Goal: Information Seeking & Learning: Learn about a topic

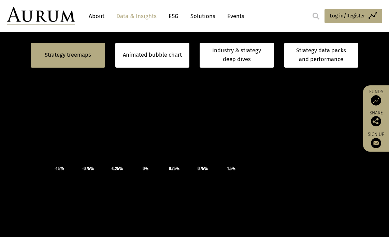
scroll to position [207, 0]
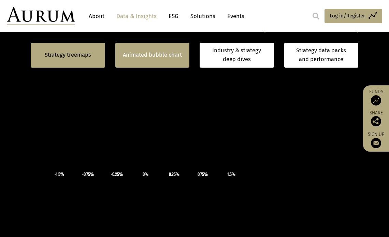
click at [136, 56] on link "Animated bubble chart" at bounding box center [152, 55] width 59 height 9
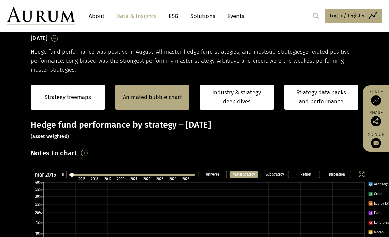
scroll to position [103, 0]
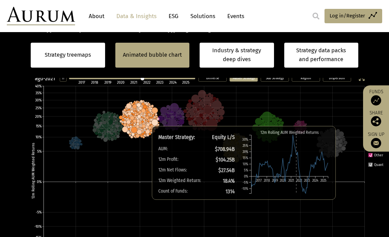
scroll to position [204, 0]
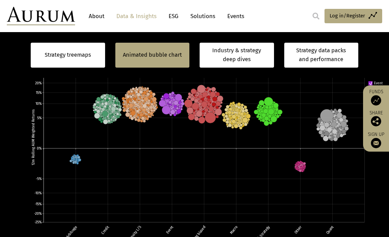
scroll to position [236, 0]
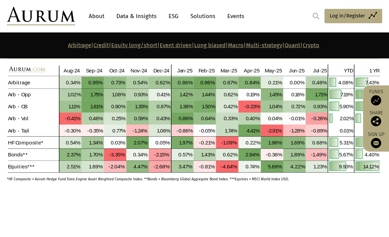
scroll to position [298, 0]
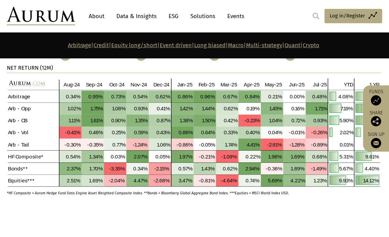
click at [94, 46] on link "Credit" at bounding box center [101, 45] width 15 height 6
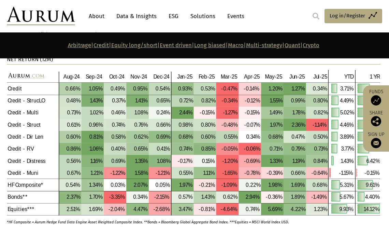
scroll to position [773, 0]
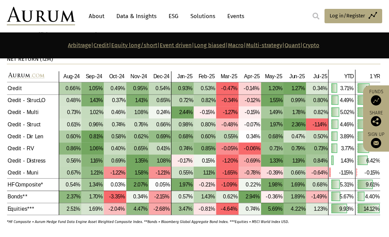
click at [118, 46] on link "Equity long/short" at bounding box center [134, 45] width 46 height 6
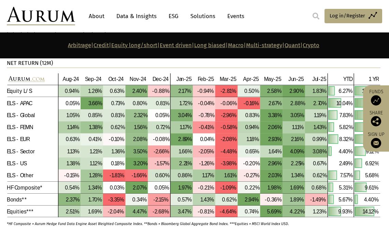
scroll to position [1283, 0]
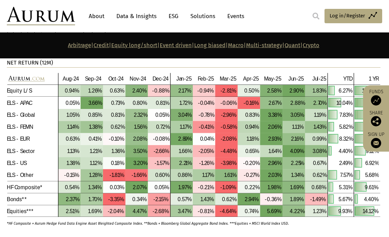
click at [169, 46] on link "Event driven" at bounding box center [176, 45] width 32 height 6
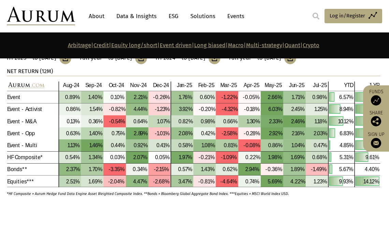
scroll to position [1707, 0]
click at [242, 46] on link "Macro" at bounding box center [236, 45] width 16 height 6
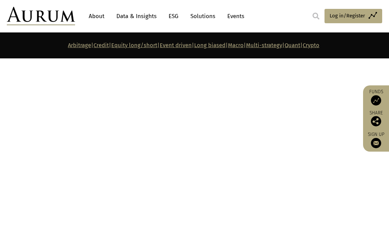
click at [243, 45] on link "Macro" at bounding box center [236, 45] width 16 height 6
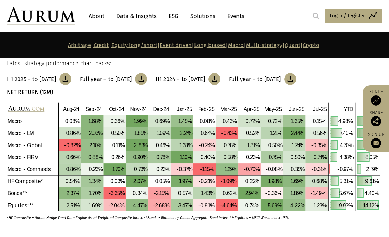
scroll to position [2460, 0]
click at [301, 46] on link "Quant" at bounding box center [293, 45] width 16 height 6
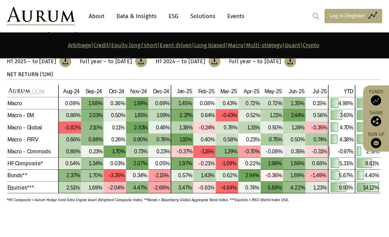
scroll to position [2478, 0]
